Goal: Task Accomplishment & Management: Manage account settings

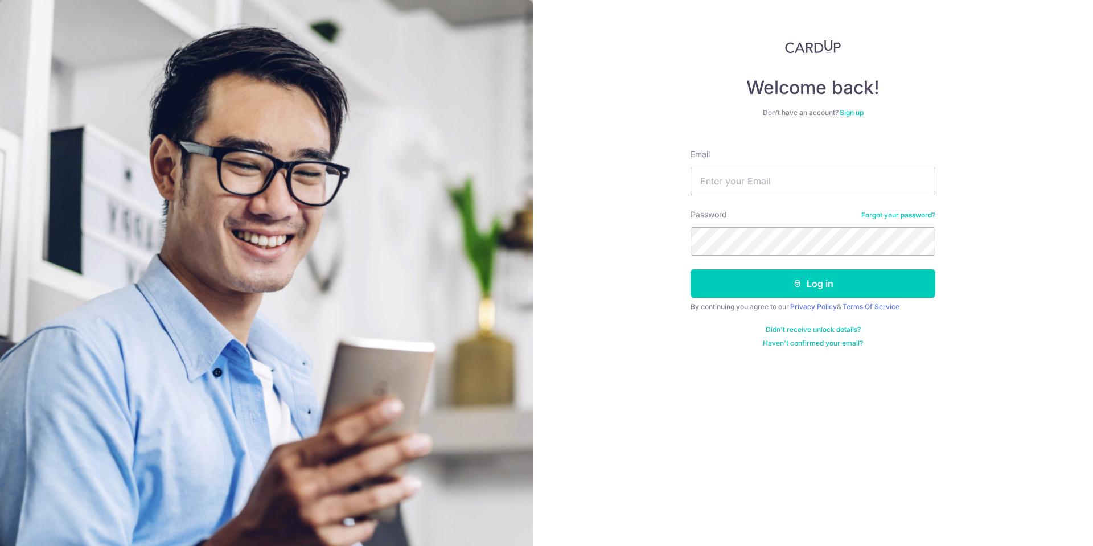
click at [733, 166] on div "Email" at bounding box center [813, 172] width 245 height 47
click at [739, 179] on input "Email" at bounding box center [813, 181] width 245 height 28
type input "teowoonmin@gmail.com"
click at [764, 286] on button "Log in" at bounding box center [813, 283] width 245 height 28
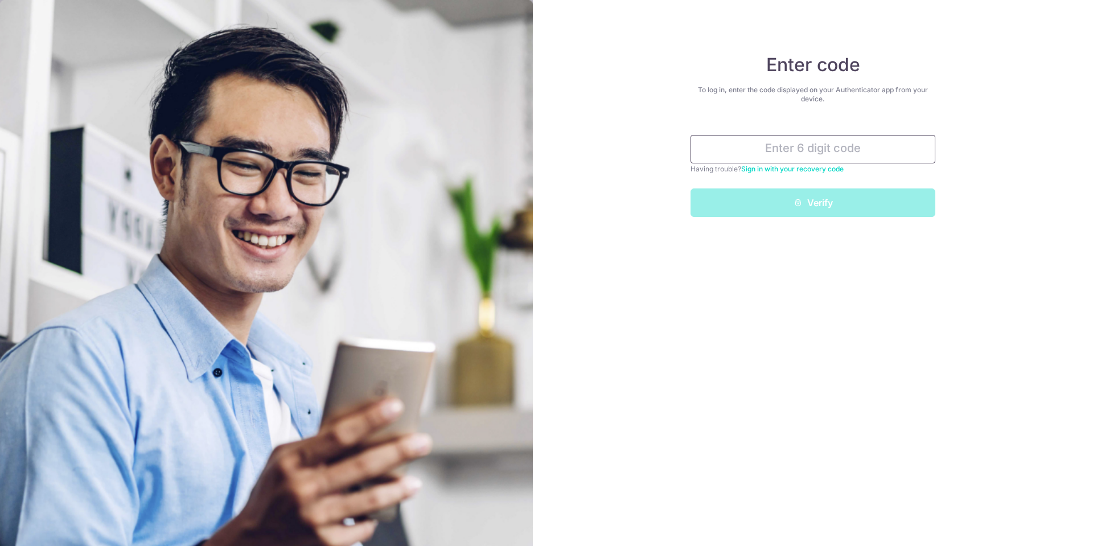
type input "6"
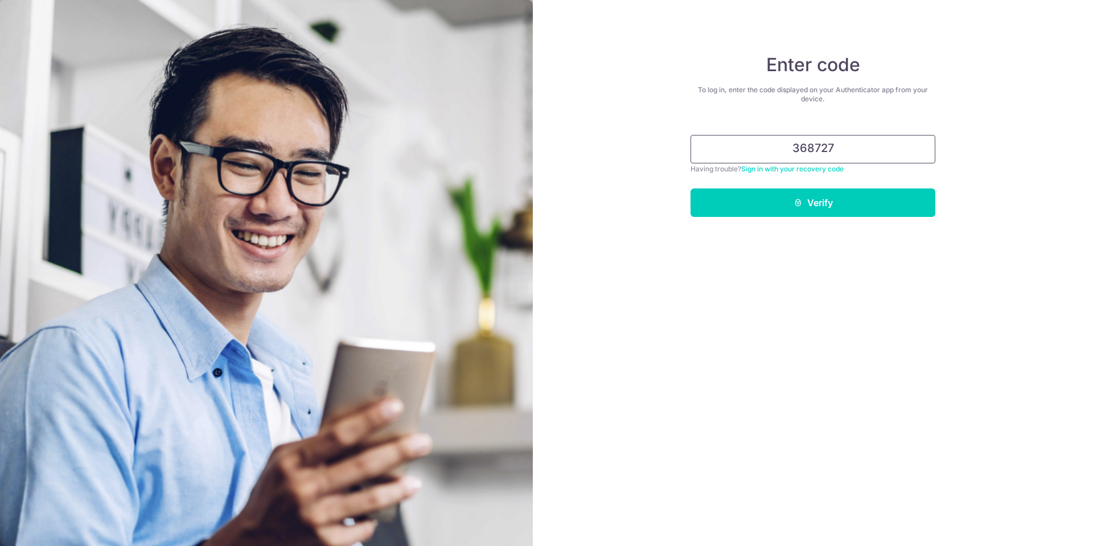
type input "368727"
click at [691, 189] on button "Verify" at bounding box center [813, 203] width 245 height 28
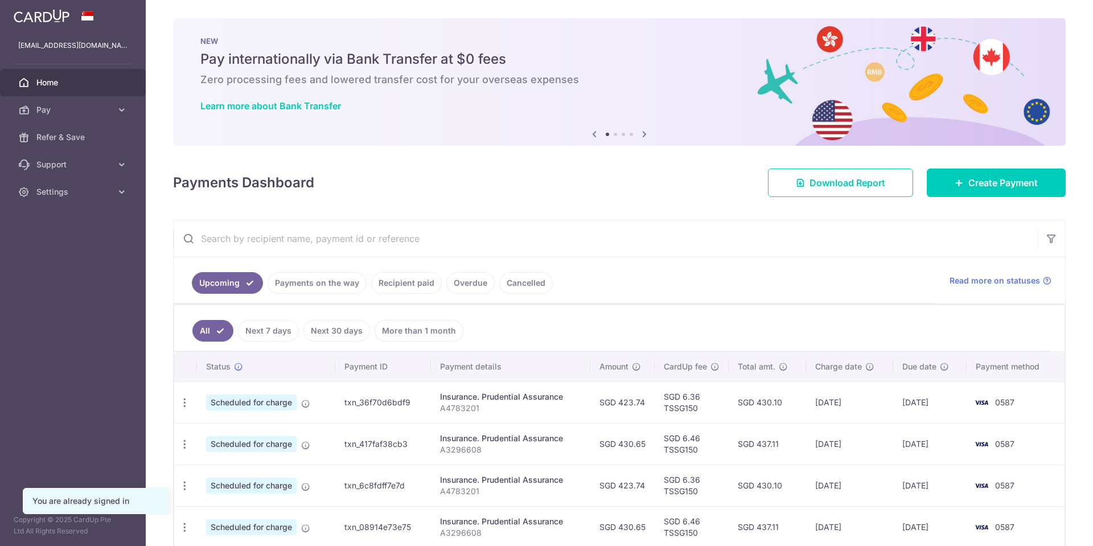
scroll to position [57, 0]
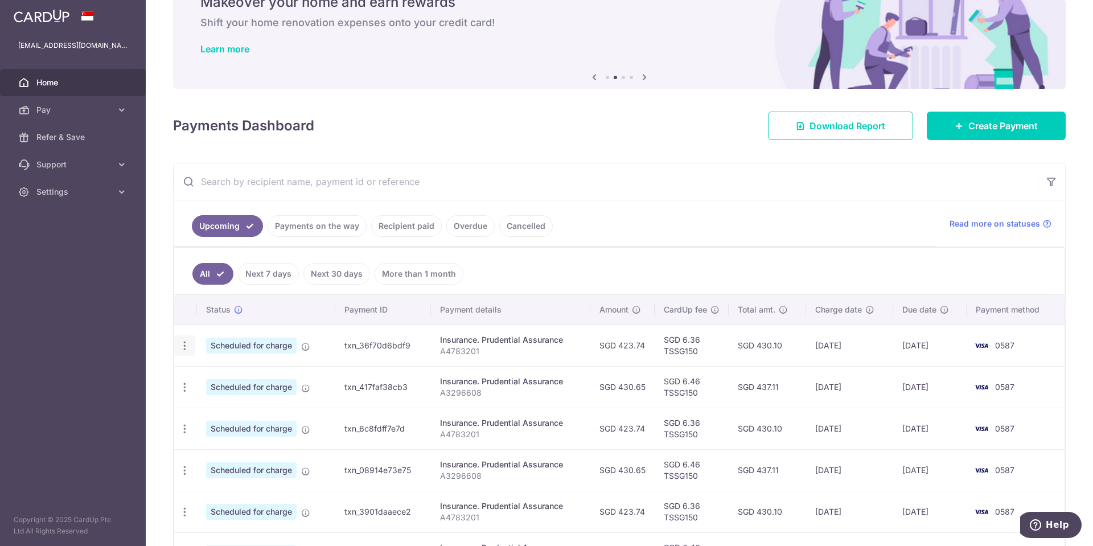
click at [182, 346] on icon "button" at bounding box center [185, 346] width 12 height 12
click at [208, 401] on span "Cancel payment" at bounding box center [245, 405] width 76 height 14
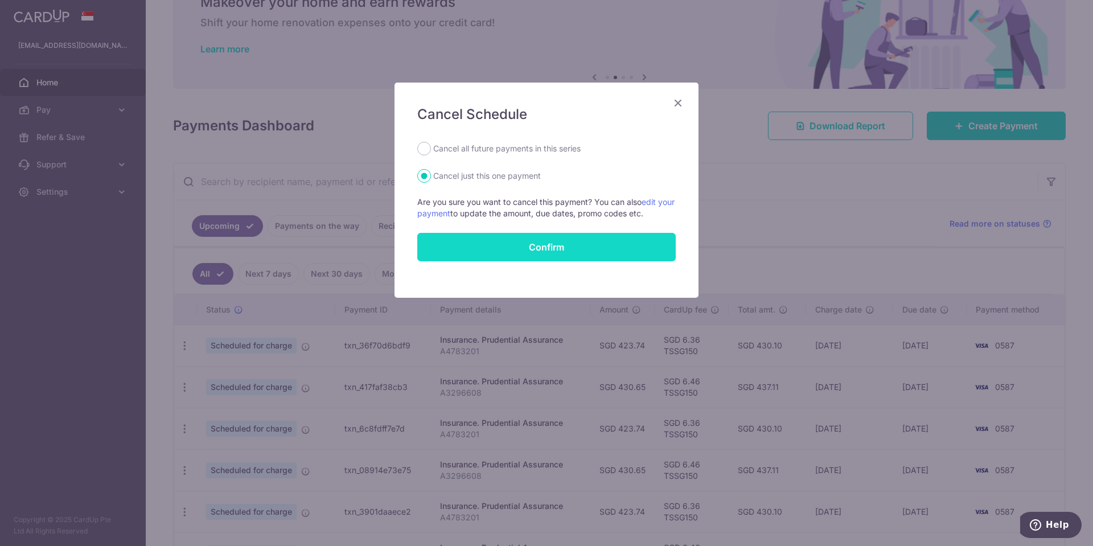
click at [518, 248] on button "Confirm" at bounding box center [546, 247] width 259 height 28
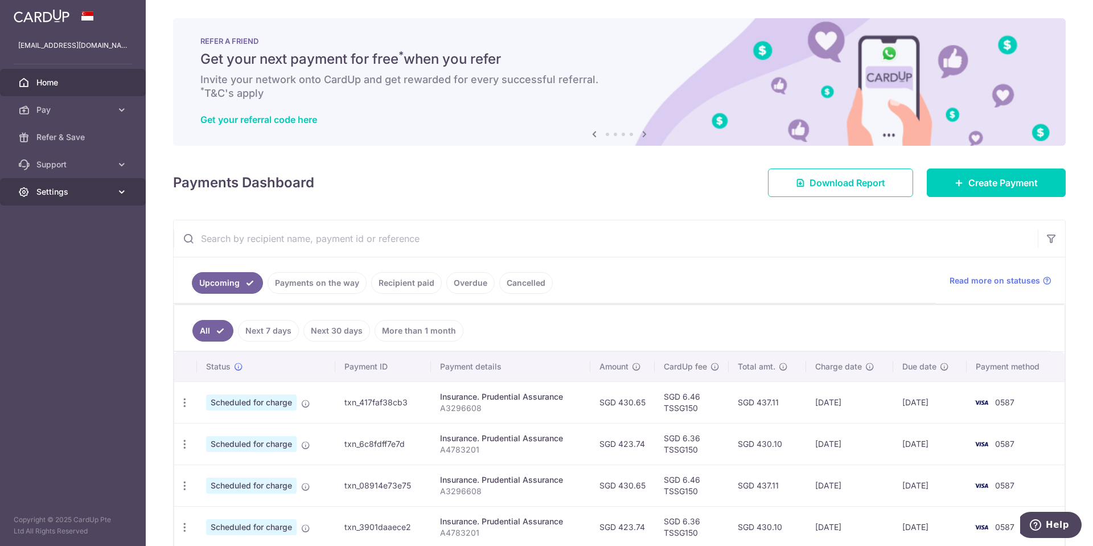
click at [69, 185] on link "Settings" at bounding box center [73, 191] width 146 height 27
click at [50, 235] on link "Logout" at bounding box center [73, 246] width 146 height 27
